Goal: Task Accomplishment & Management: Use online tool/utility

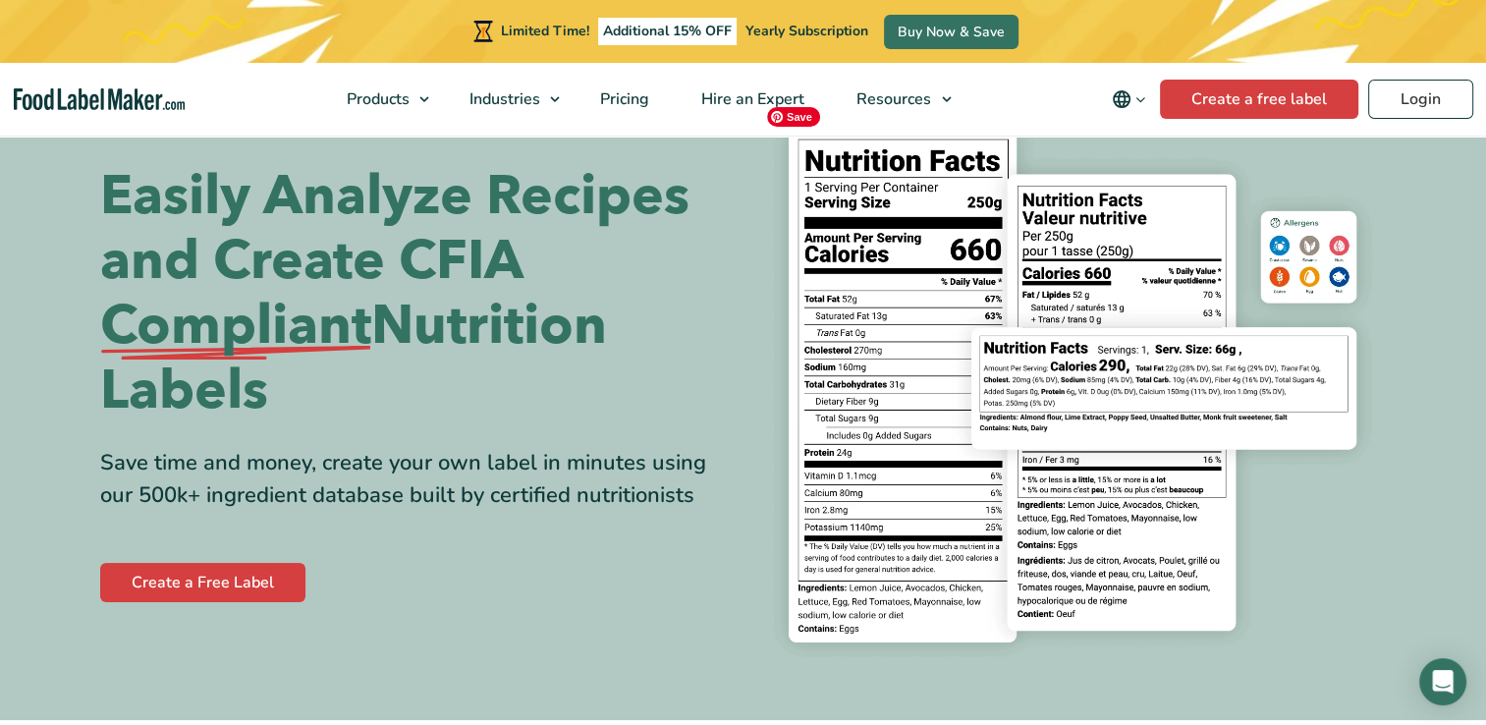
scroll to position [98, 0]
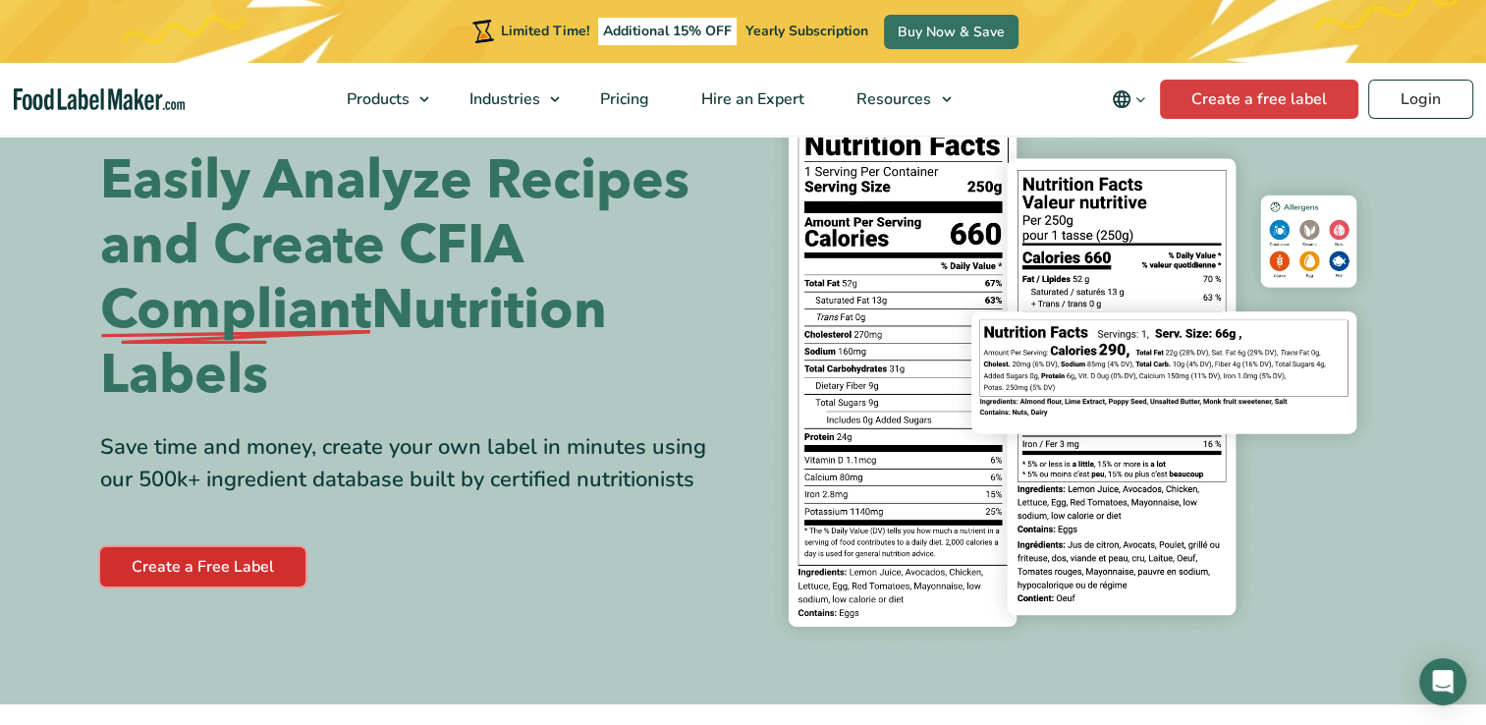
click at [190, 560] on link "Create a Free Label" at bounding box center [202, 566] width 205 height 39
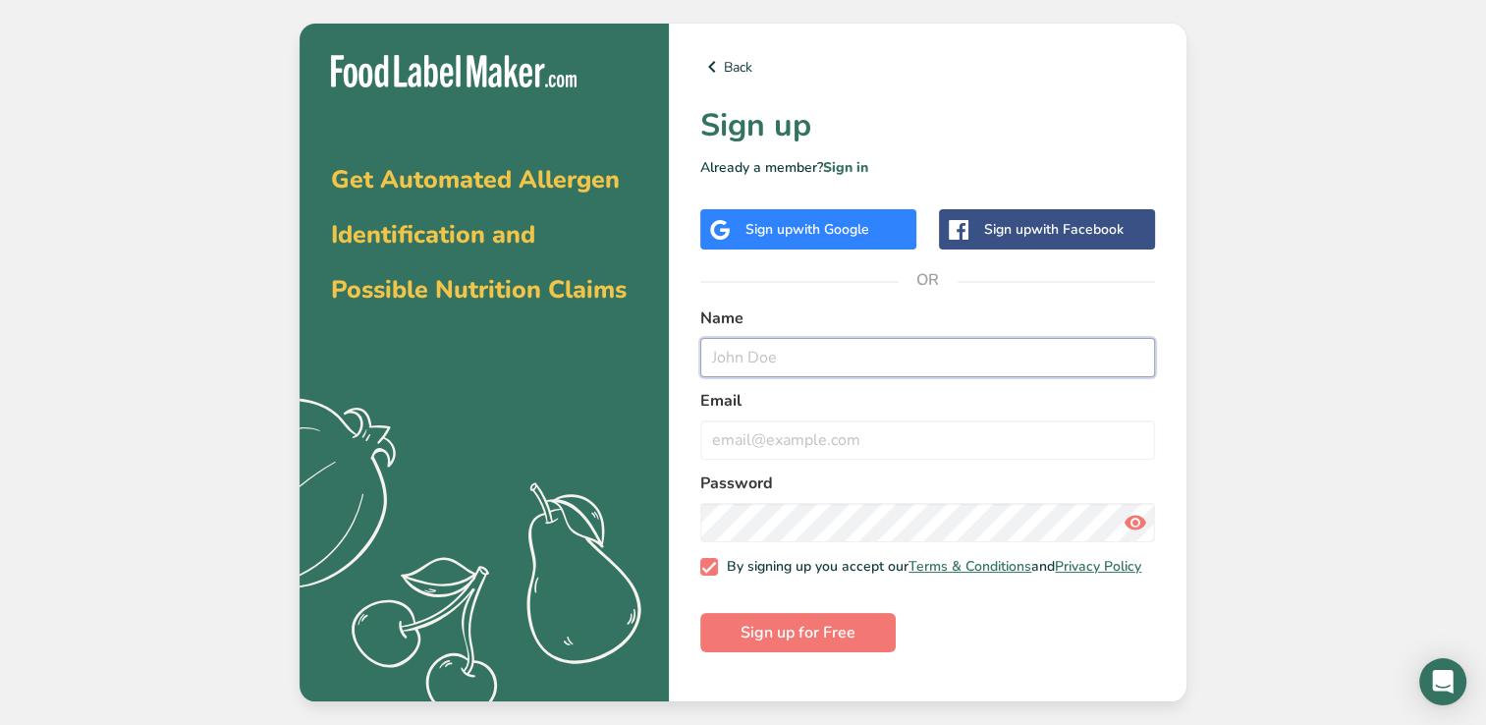
click at [881, 338] on input "text" at bounding box center [928, 357] width 455 height 39
type input "[PERSON_NAME]"
type input "[EMAIL_ADDRESS][DOMAIN_NAME]"
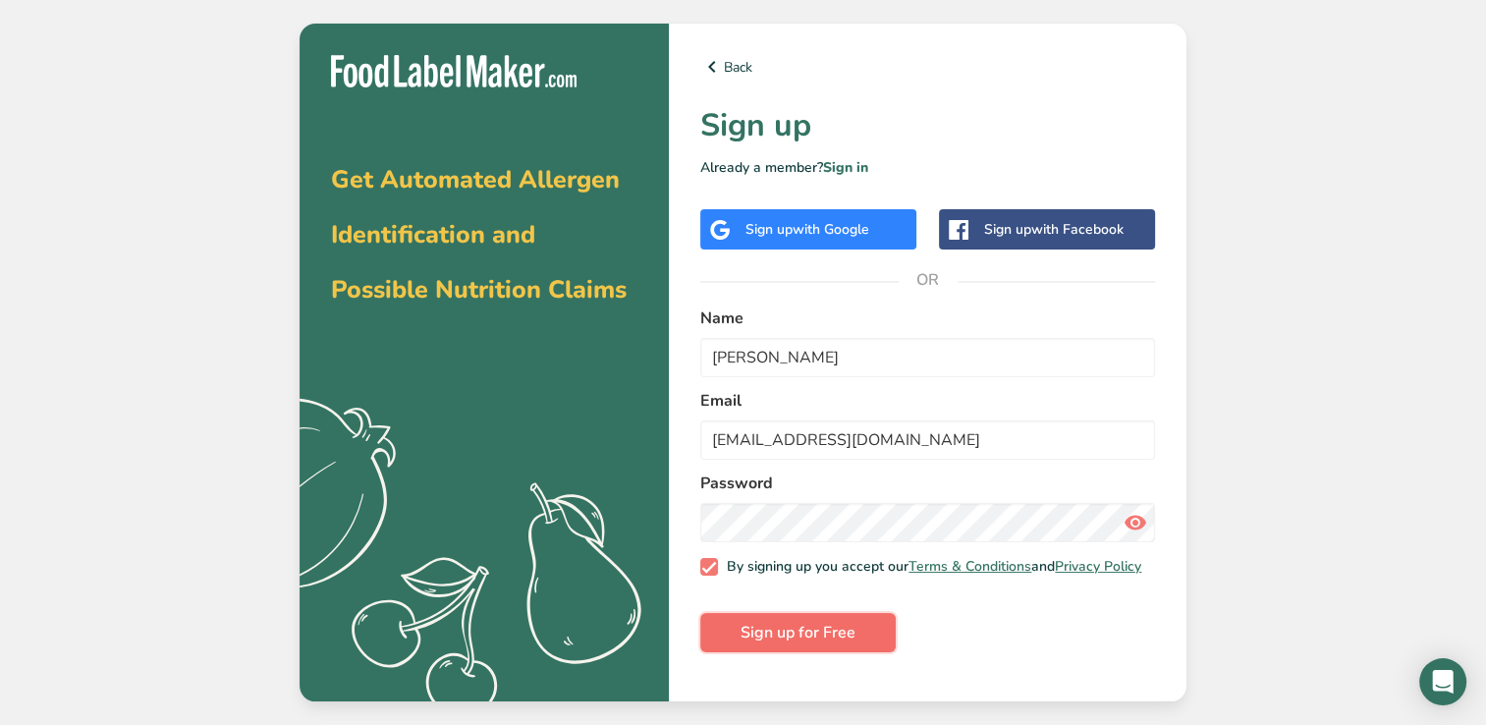
click at [832, 645] on span "Sign up for Free" at bounding box center [798, 633] width 115 height 24
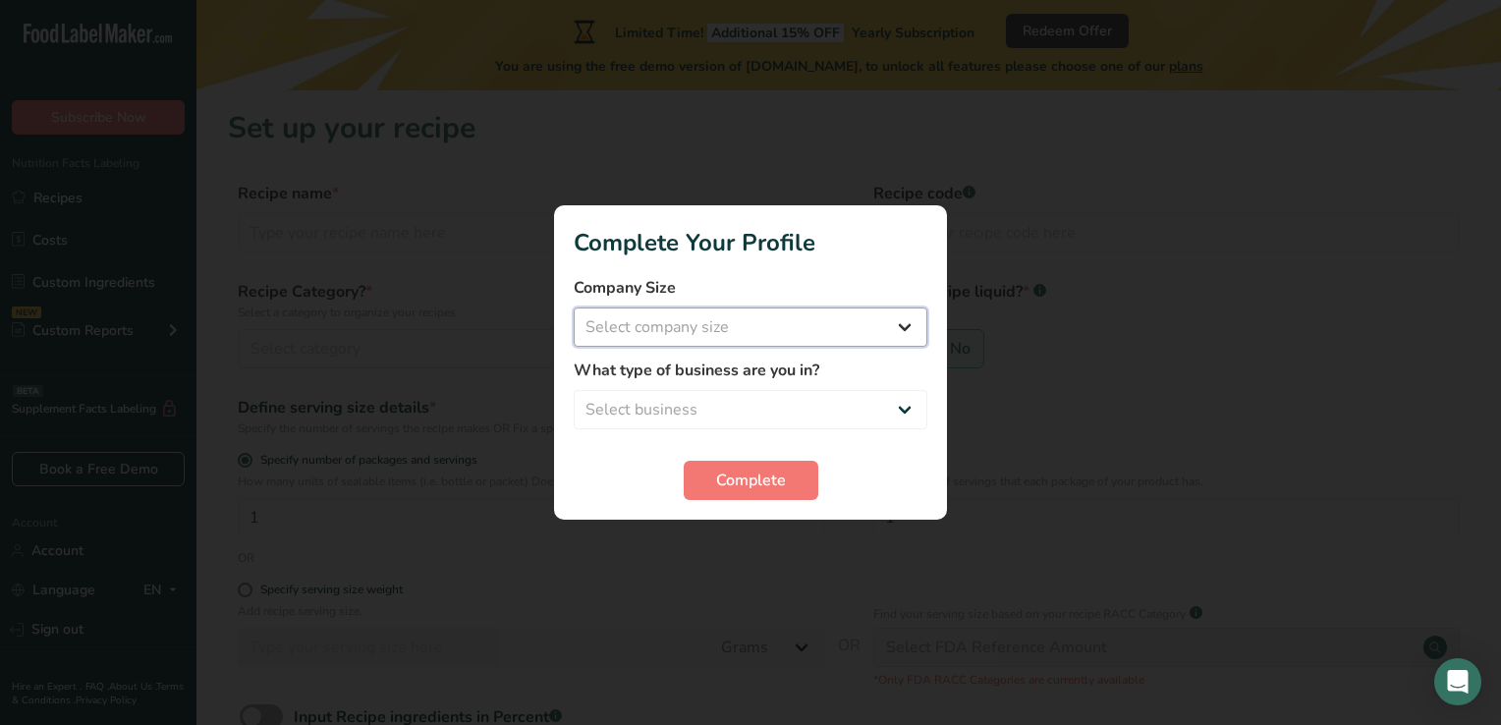
click at [902, 327] on select "Select company size Fewer than 10 Employees 10 to 50 Employees 51 to 500 Employ…" at bounding box center [751, 327] width 354 height 39
select select "1"
click at [574, 308] on select "Select company size Fewer than 10 Employees 10 to 50 Employees 51 to 500 Employ…" at bounding box center [751, 327] width 354 height 39
click at [898, 409] on select "Select business Packaged Food Manufacturer Restaurant & Cafe Bakery Meal Plans …" at bounding box center [751, 409] width 354 height 39
select select "8"
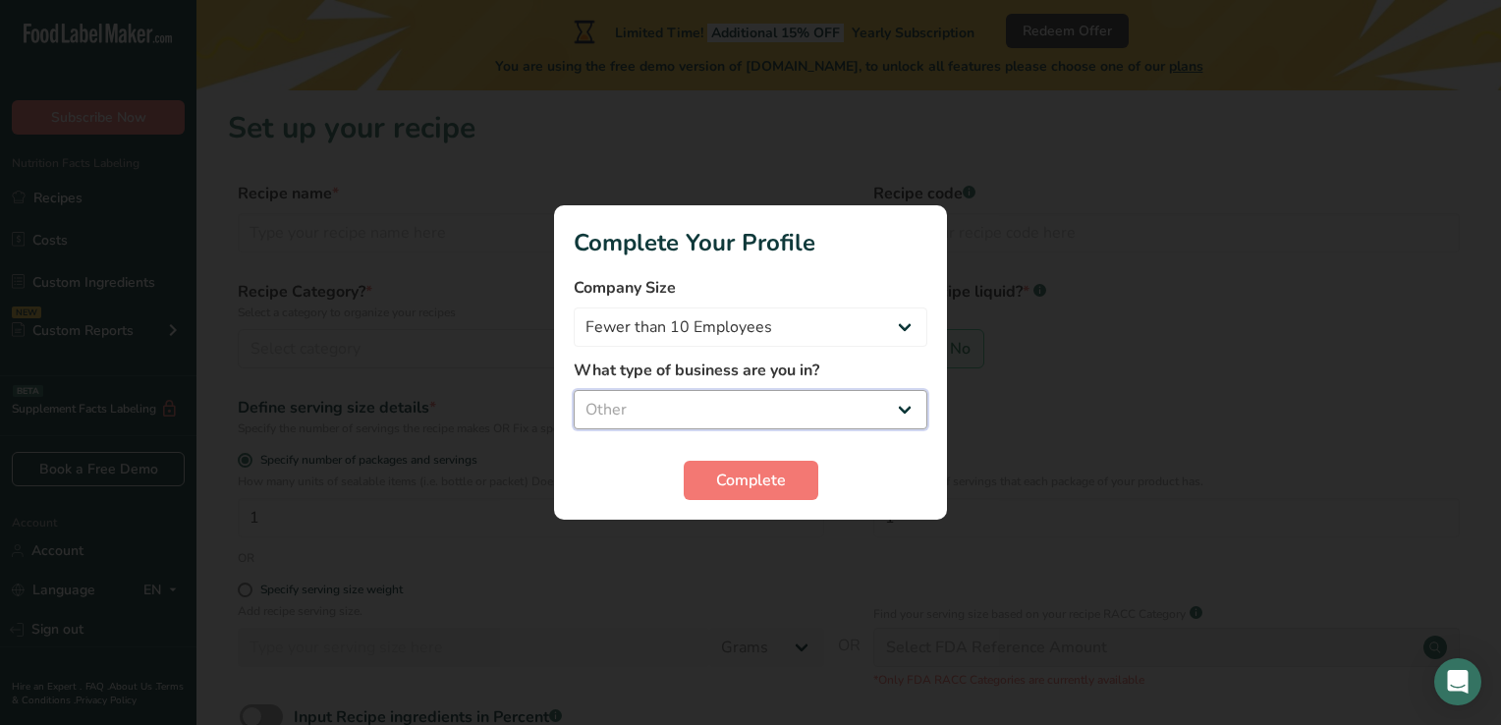
click at [574, 390] on select "Select business Packaged Food Manufacturer Restaurant & Cafe Bakery Meal Plans …" at bounding box center [751, 409] width 354 height 39
click at [757, 481] on span "Complete" at bounding box center [751, 481] width 70 height 24
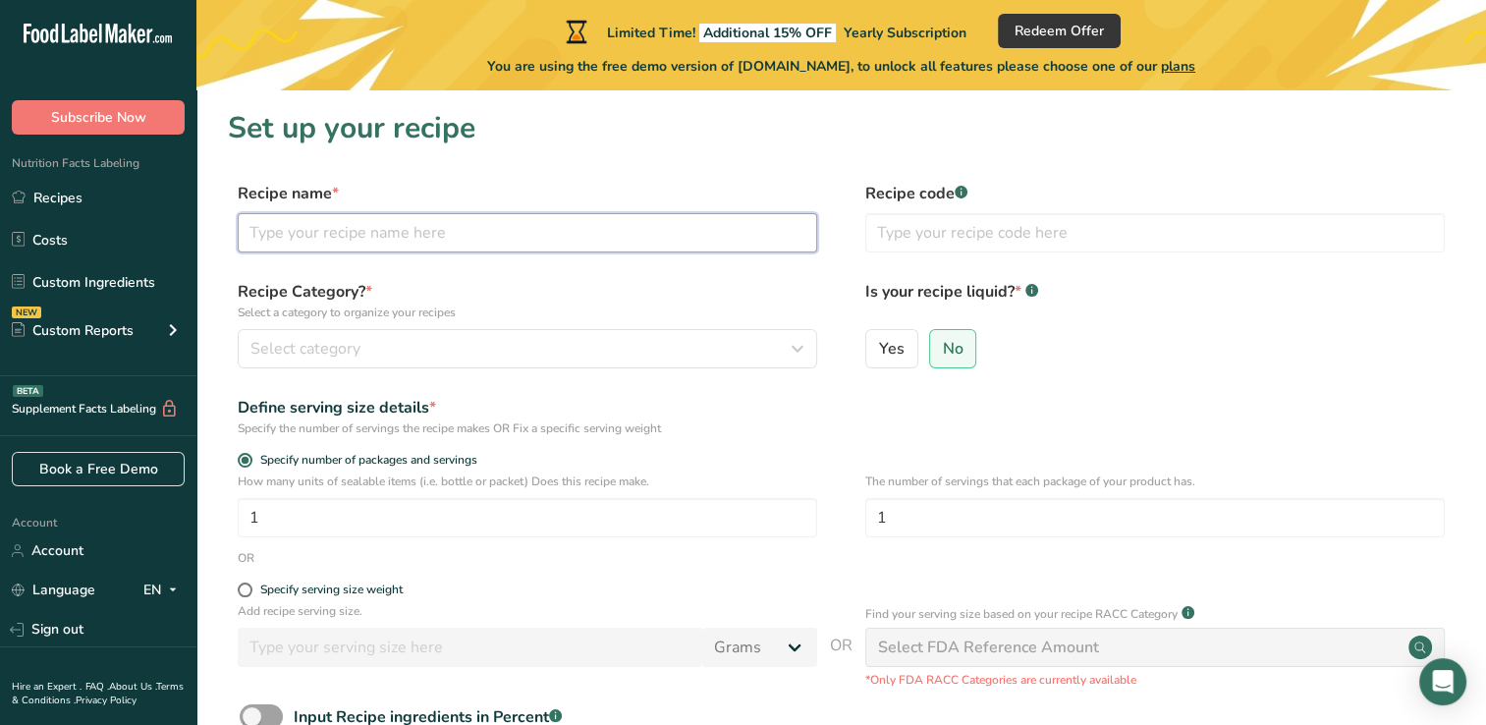
click at [445, 232] on input "text" at bounding box center [528, 232] width 580 height 39
type input "sugar free flour free bread"
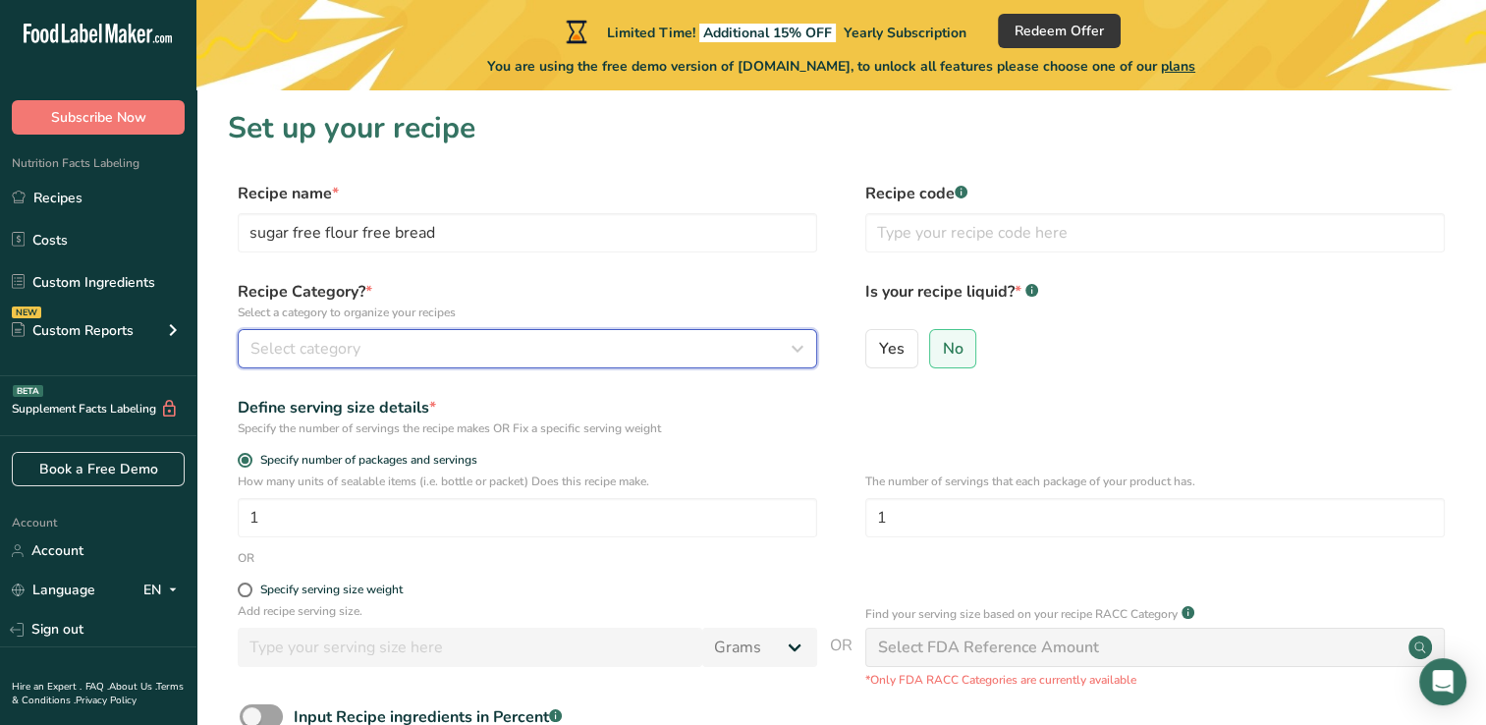
click at [802, 348] on icon "button" at bounding box center [798, 348] width 24 height 35
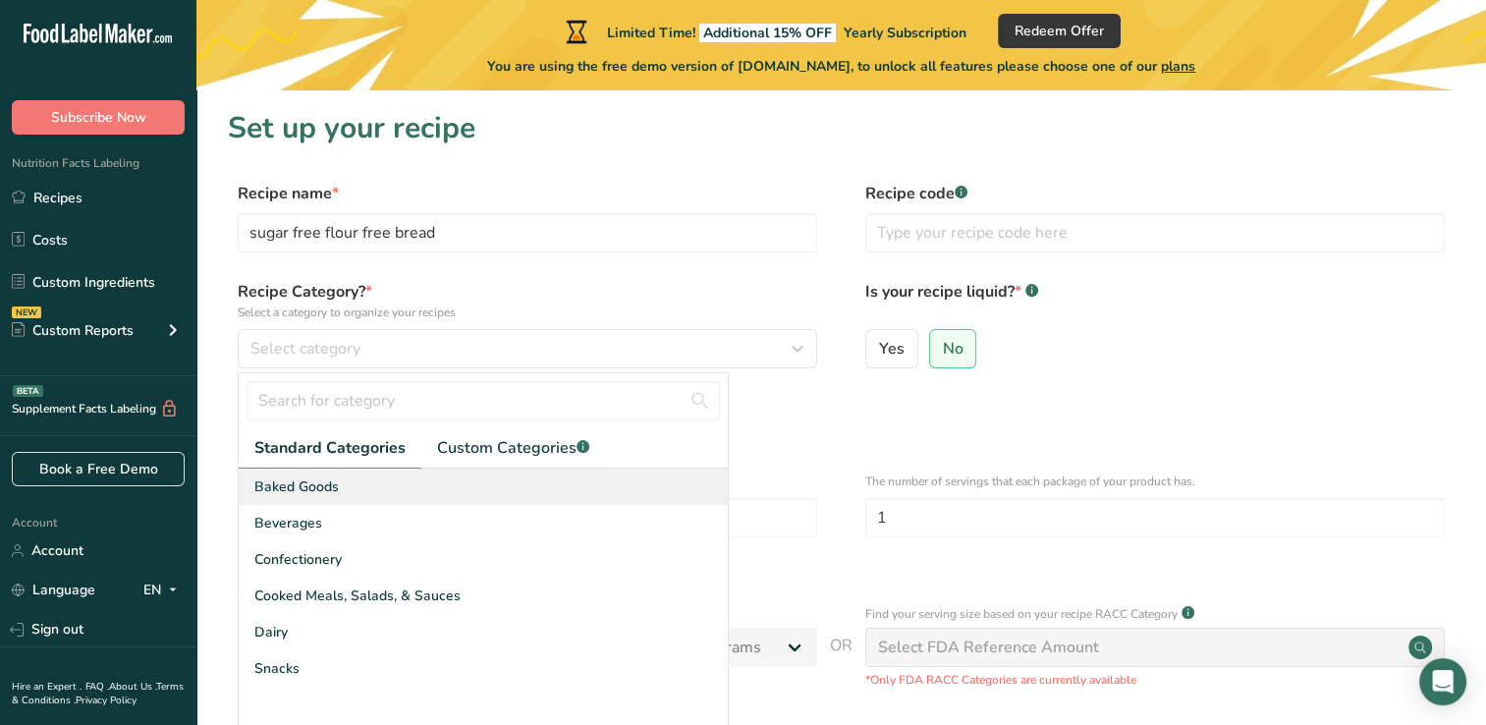
click at [362, 481] on div "Baked Goods" at bounding box center [483, 487] width 489 height 36
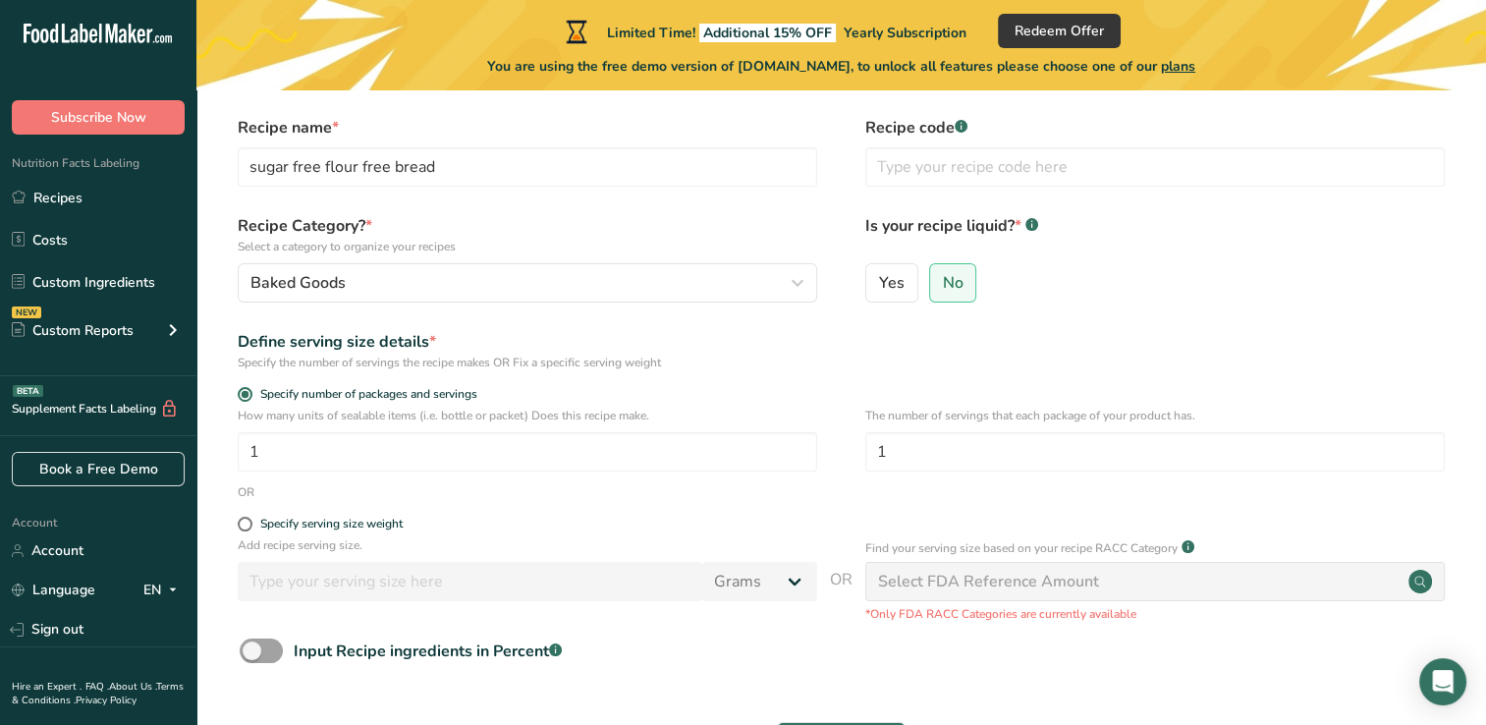
scroll to position [98, 0]
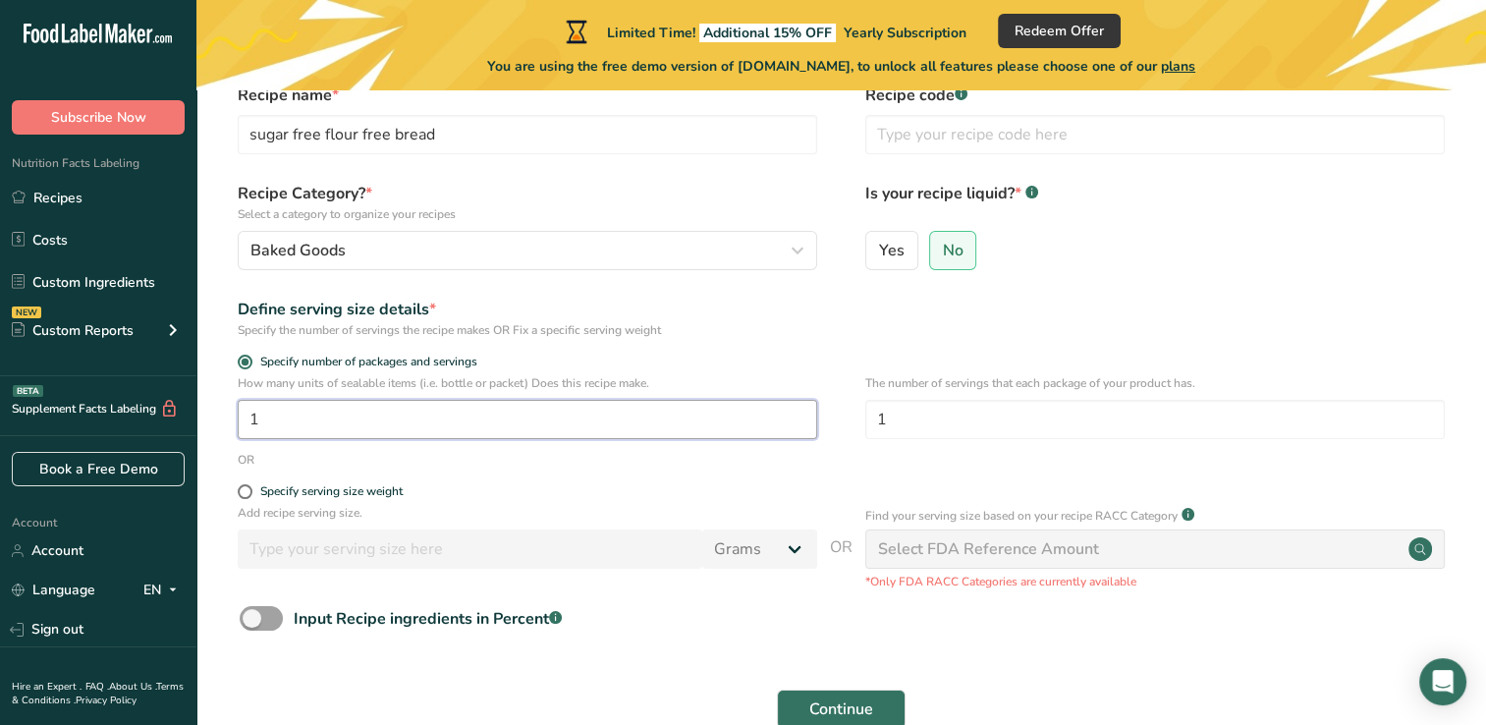
click at [308, 416] on input "1" at bounding box center [528, 419] width 580 height 39
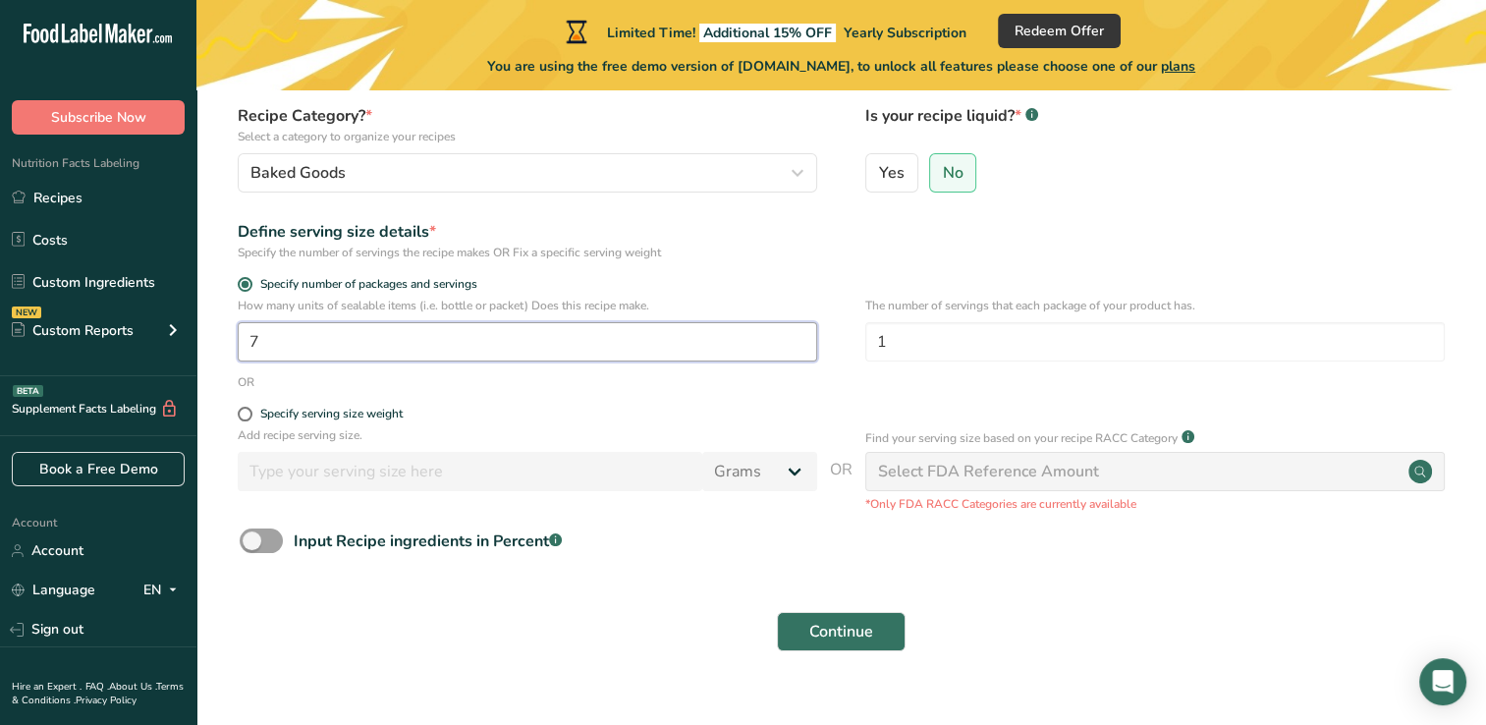
scroll to position [208, 0]
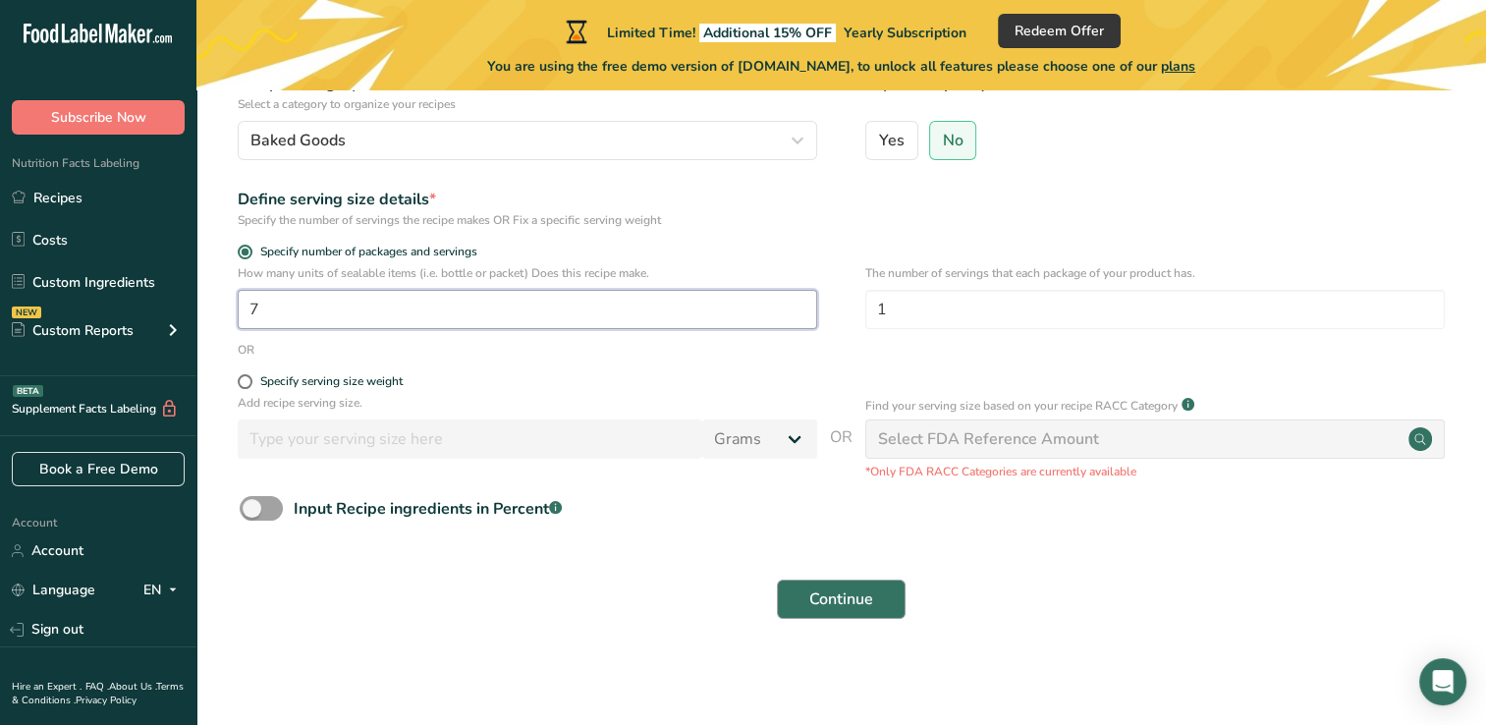
type input "7"
click at [844, 597] on span "Continue" at bounding box center [842, 600] width 64 height 24
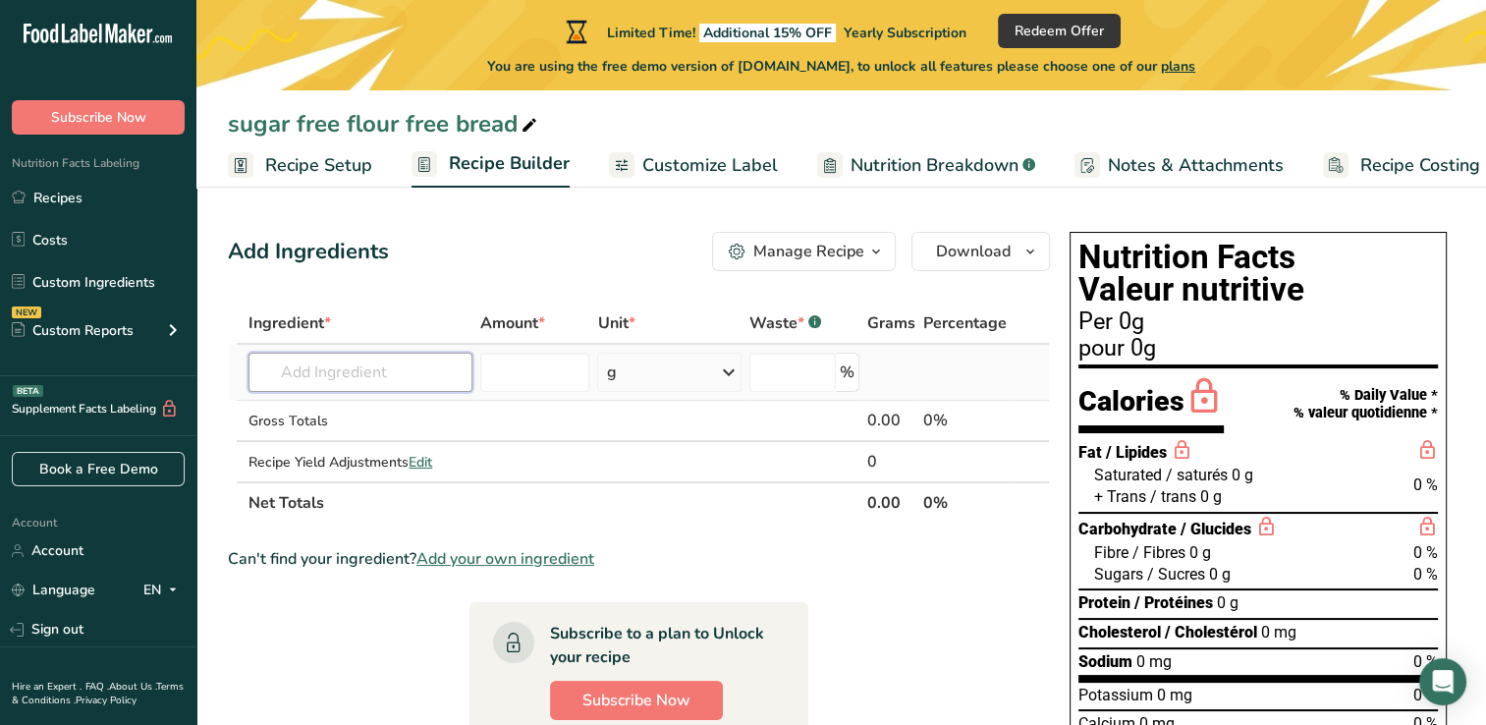
click at [365, 378] on input "text" at bounding box center [361, 372] width 224 height 39
type input "g"
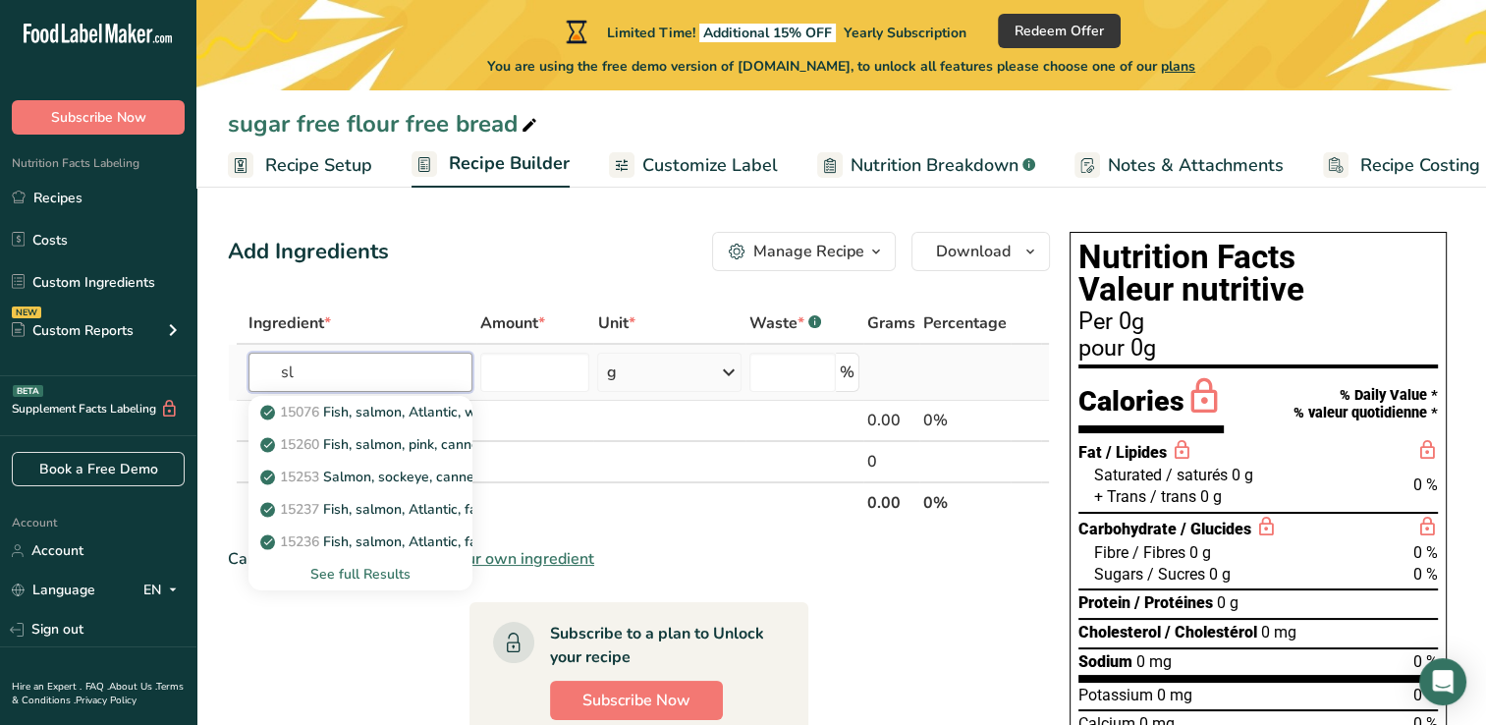
type input "s"
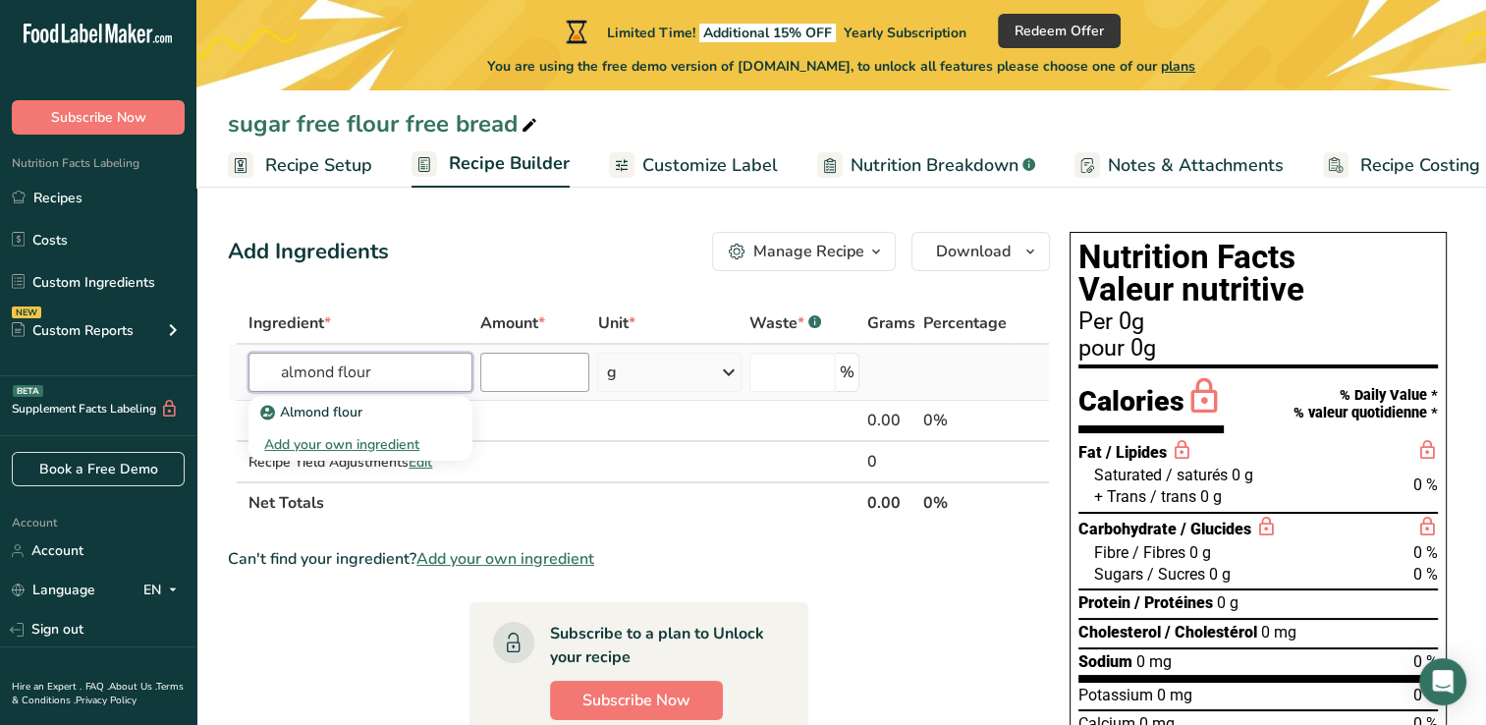
type input "almond flour"
click at [510, 375] on input "number" at bounding box center [535, 372] width 110 height 39
type input "34"
click at [634, 364] on div "g" at bounding box center [668, 372] width 143 height 39
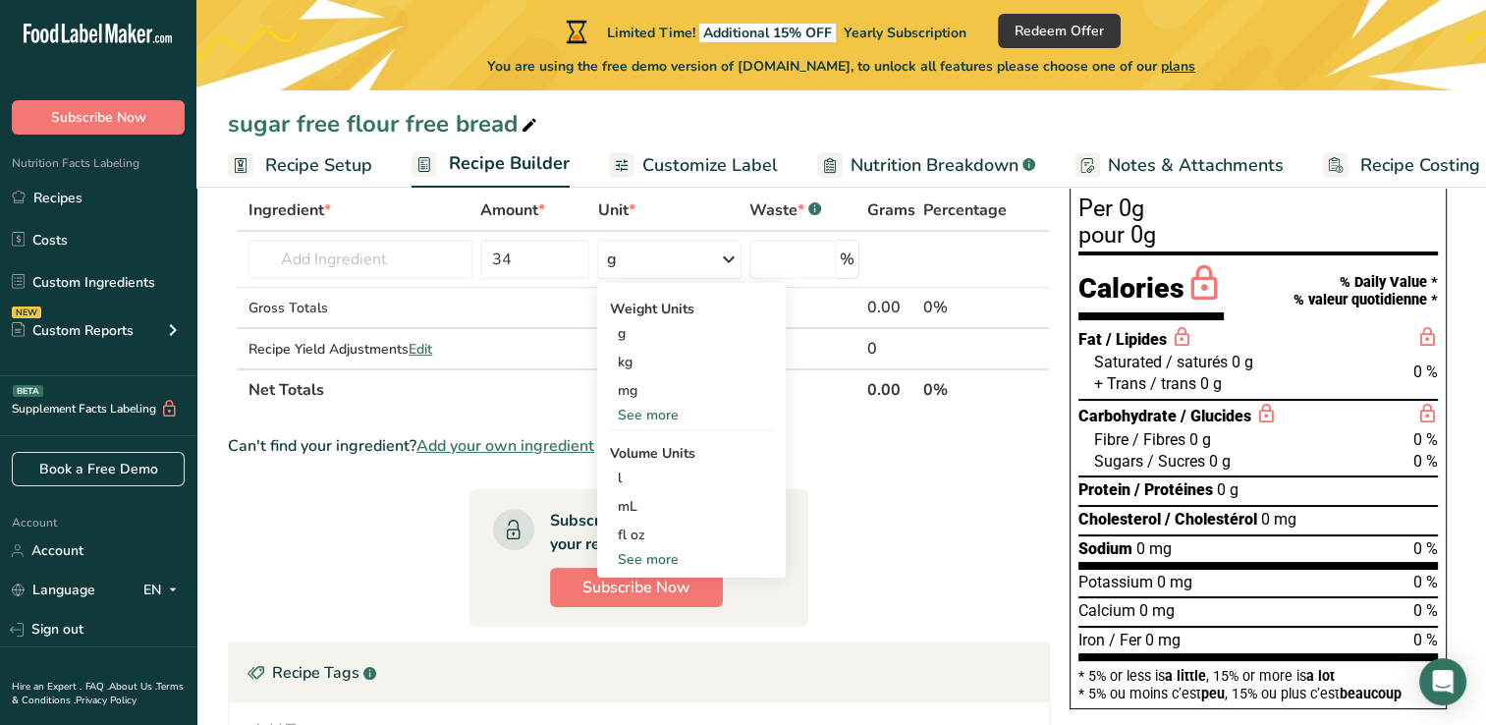
scroll to position [196, 0]
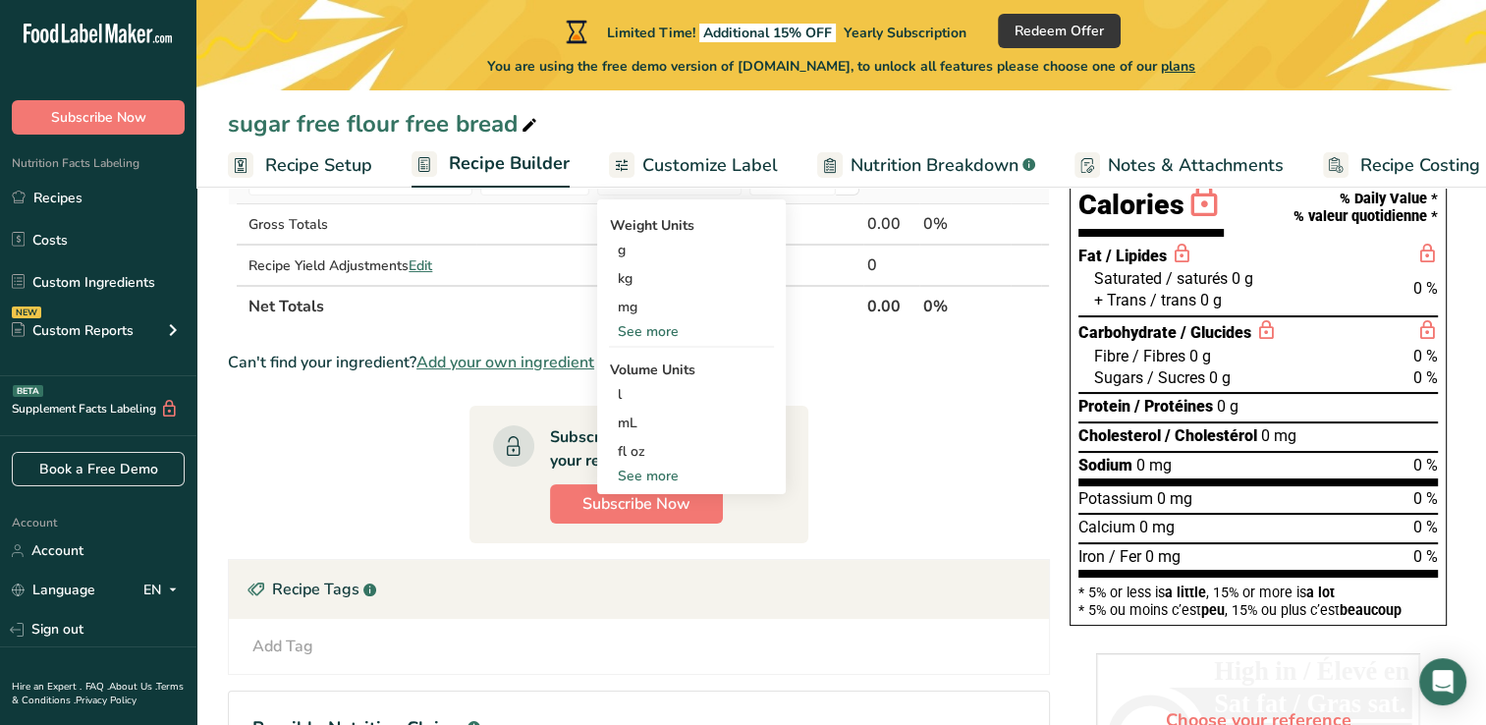
click at [645, 474] on div "See more" at bounding box center [691, 476] width 165 height 21
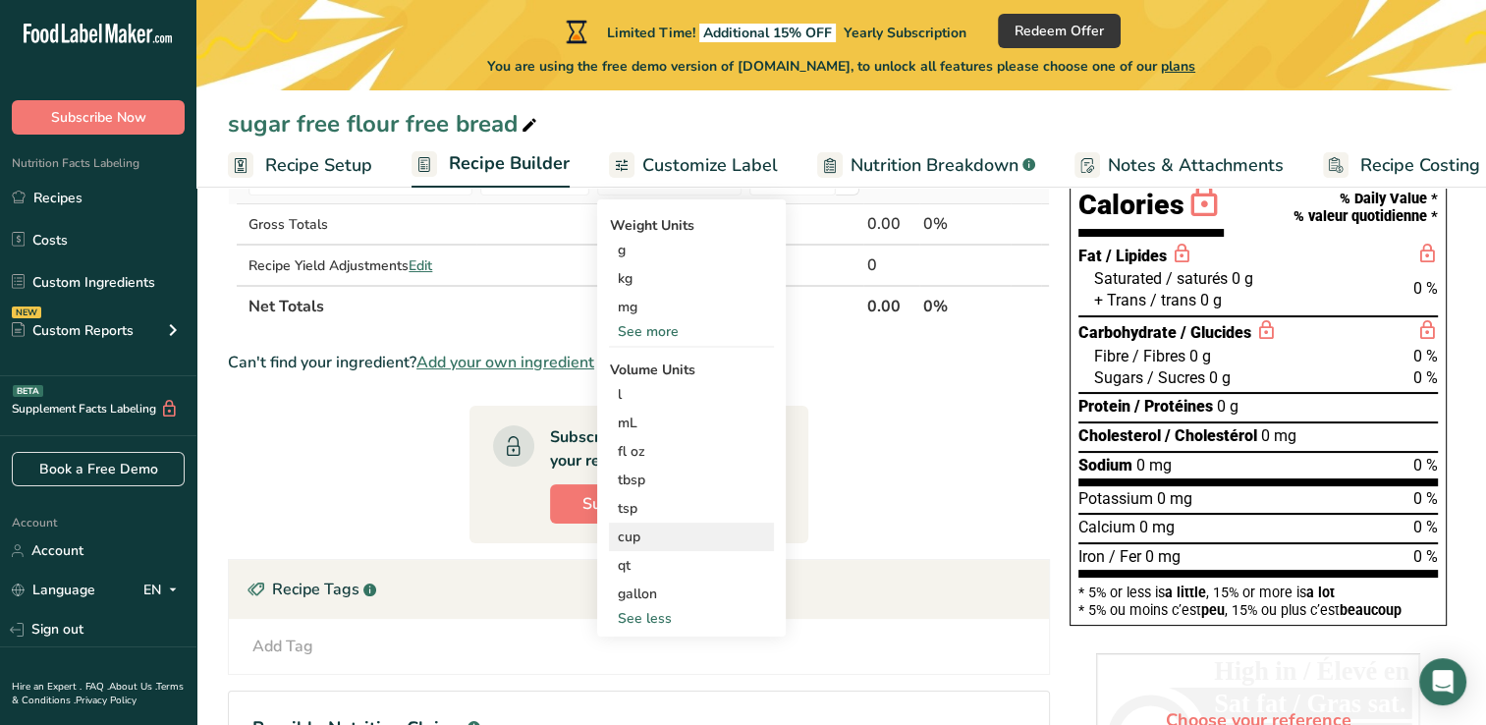
click at [643, 533] on div "cup" at bounding box center [691, 537] width 149 height 21
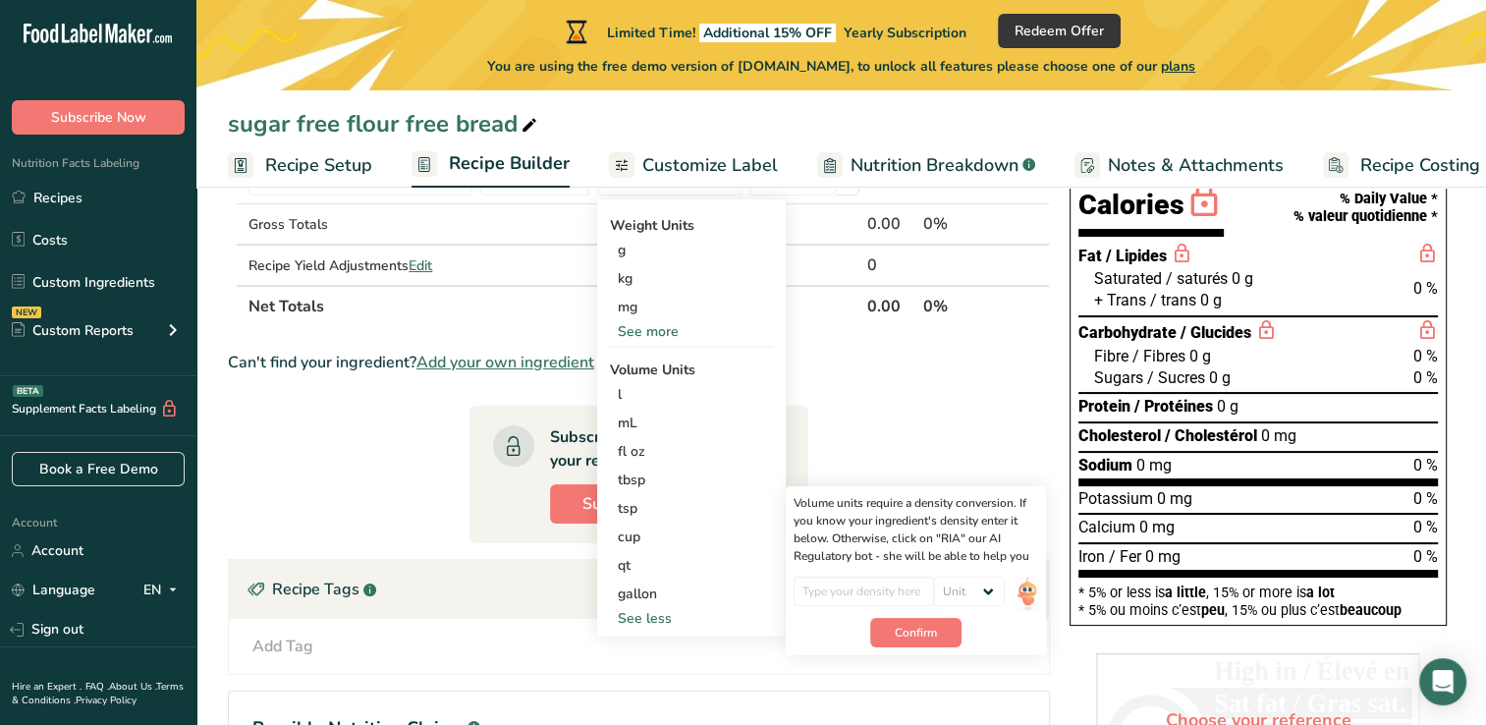
click at [817, 439] on section "Ingredient * Amount * Unit * Waste * .a-a{fill:#347362;}.b-a{fill:#fff;} Grams …" at bounding box center [639, 478] width 822 height 745
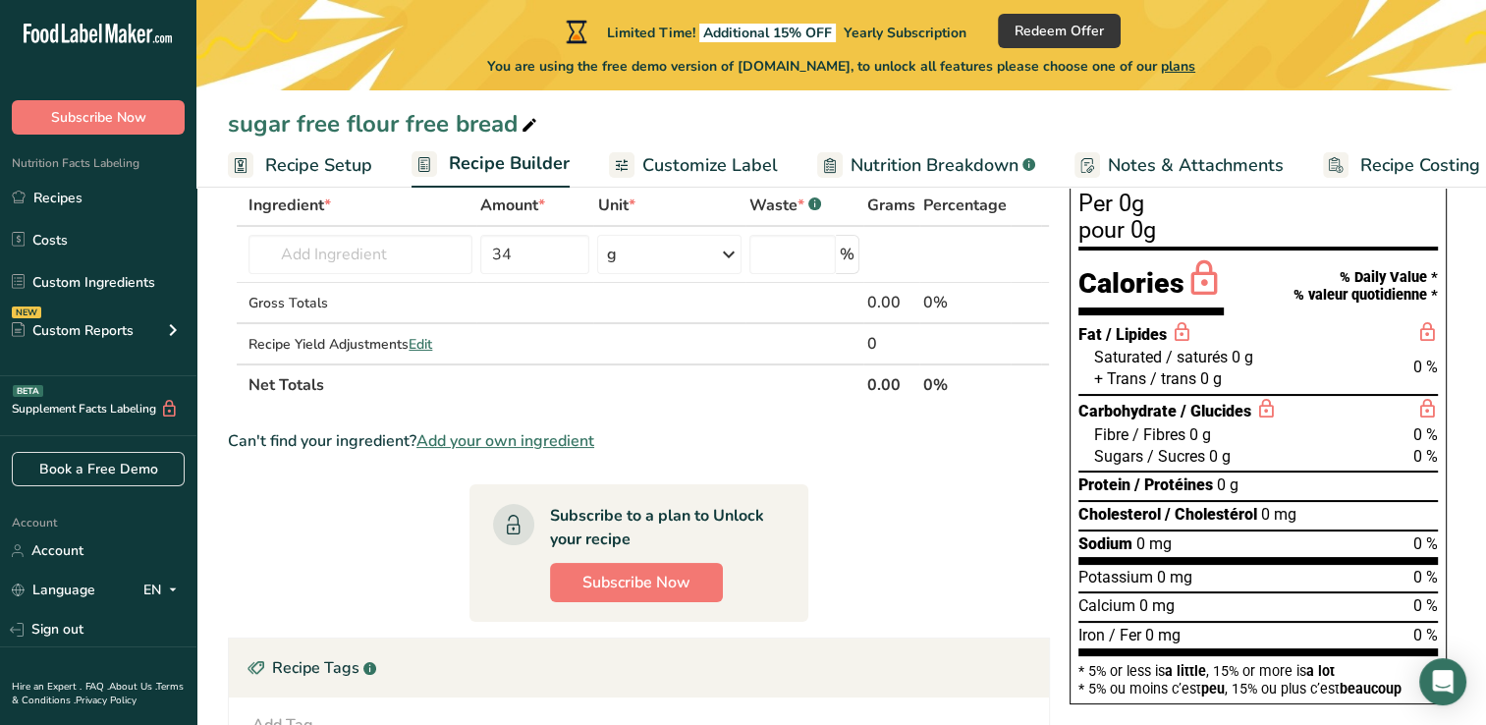
scroll to position [0, 0]
